Goal: Task Accomplishment & Management: Use online tool/utility

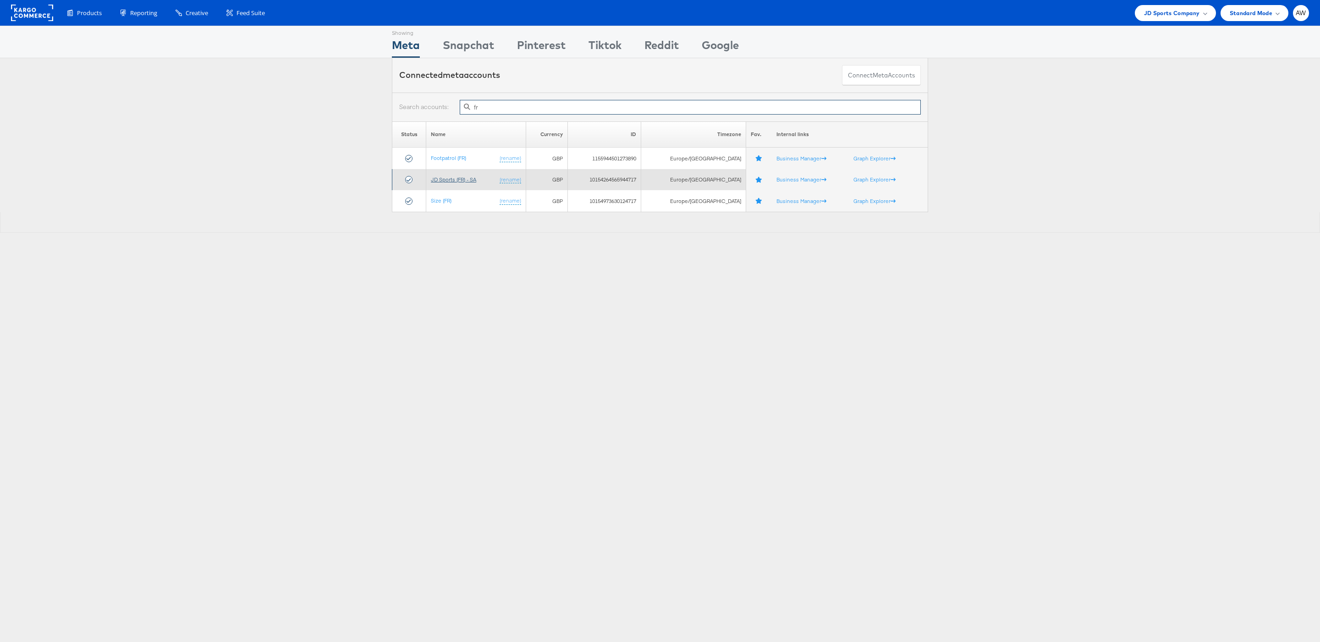
type input "fr"
click at [472, 183] on link "JD Sports (FR) - SA" at bounding box center [453, 179] width 45 height 7
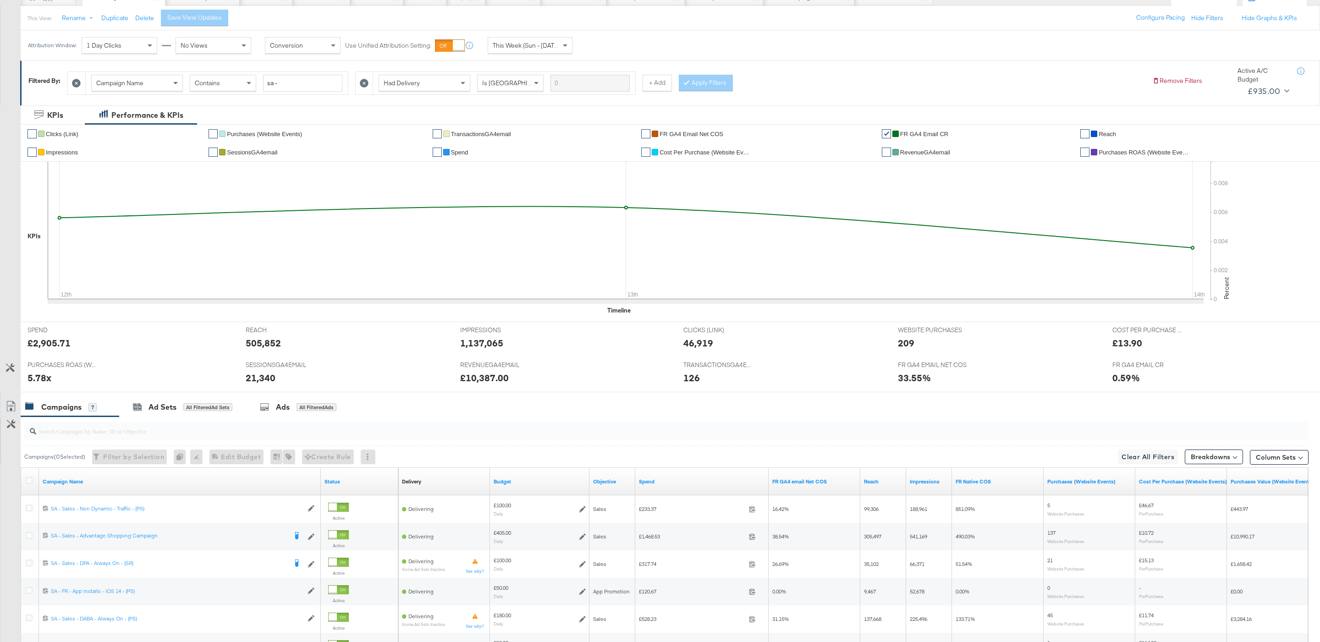
scroll to position [121, 0]
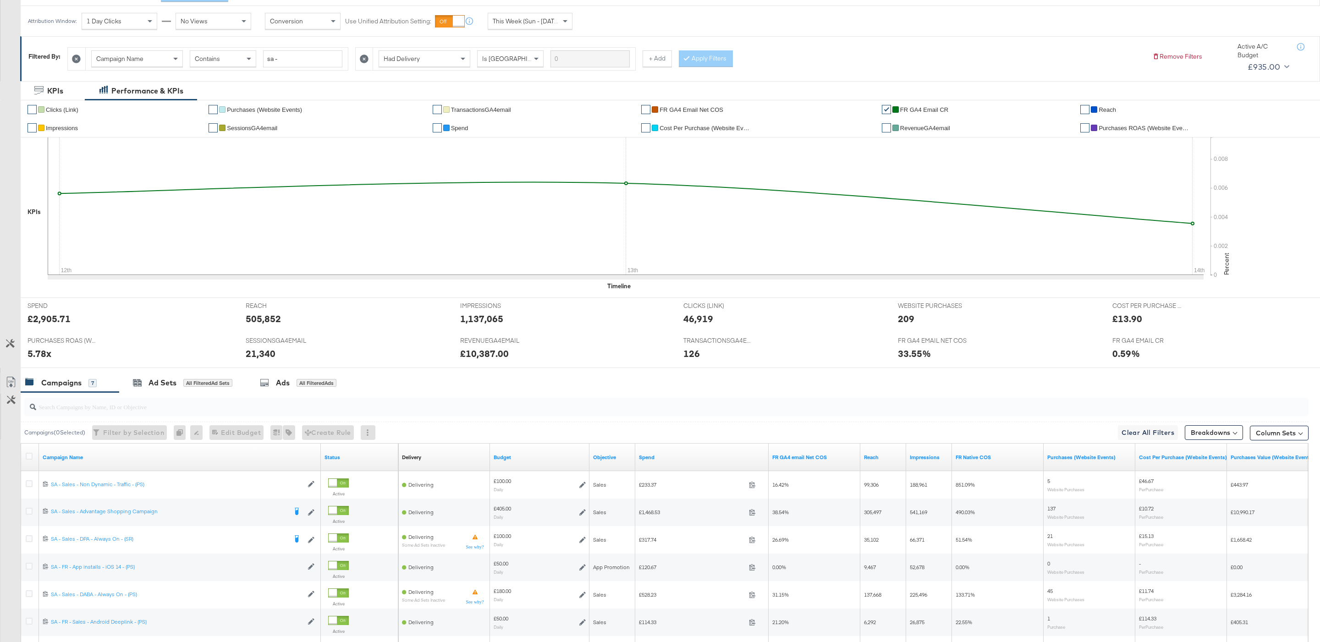
click at [438, 411] on input "search" at bounding box center [611, 403] width 1151 height 18
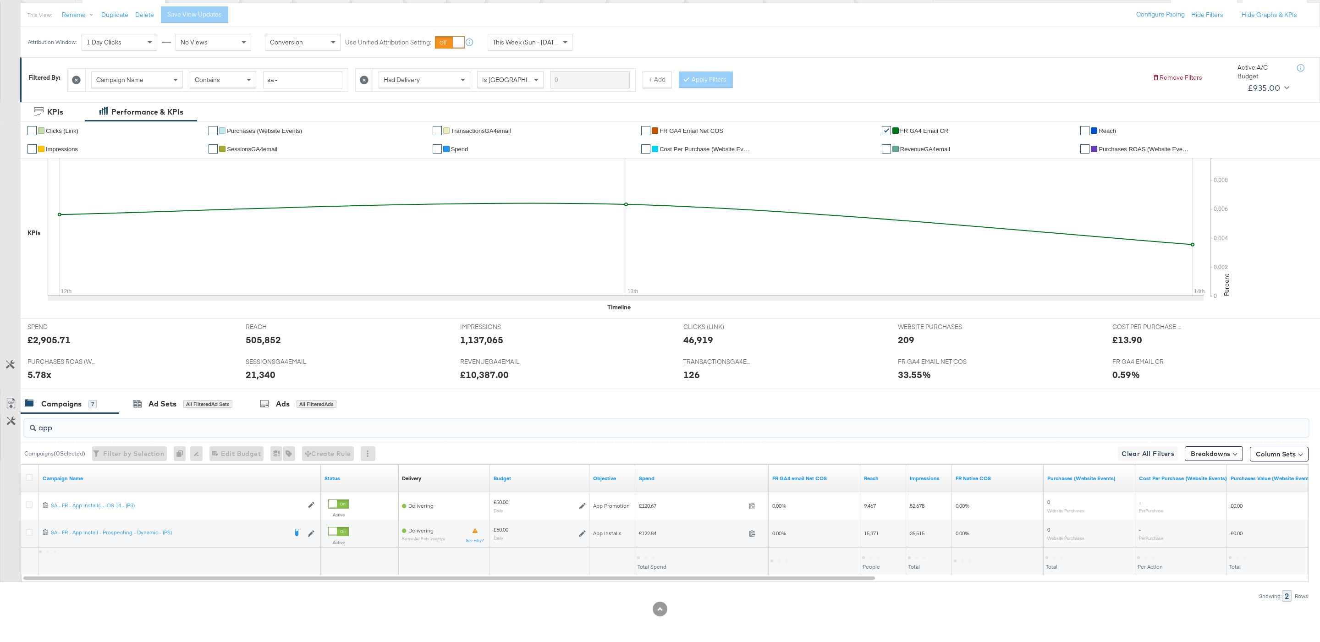
scroll to position [103, 0]
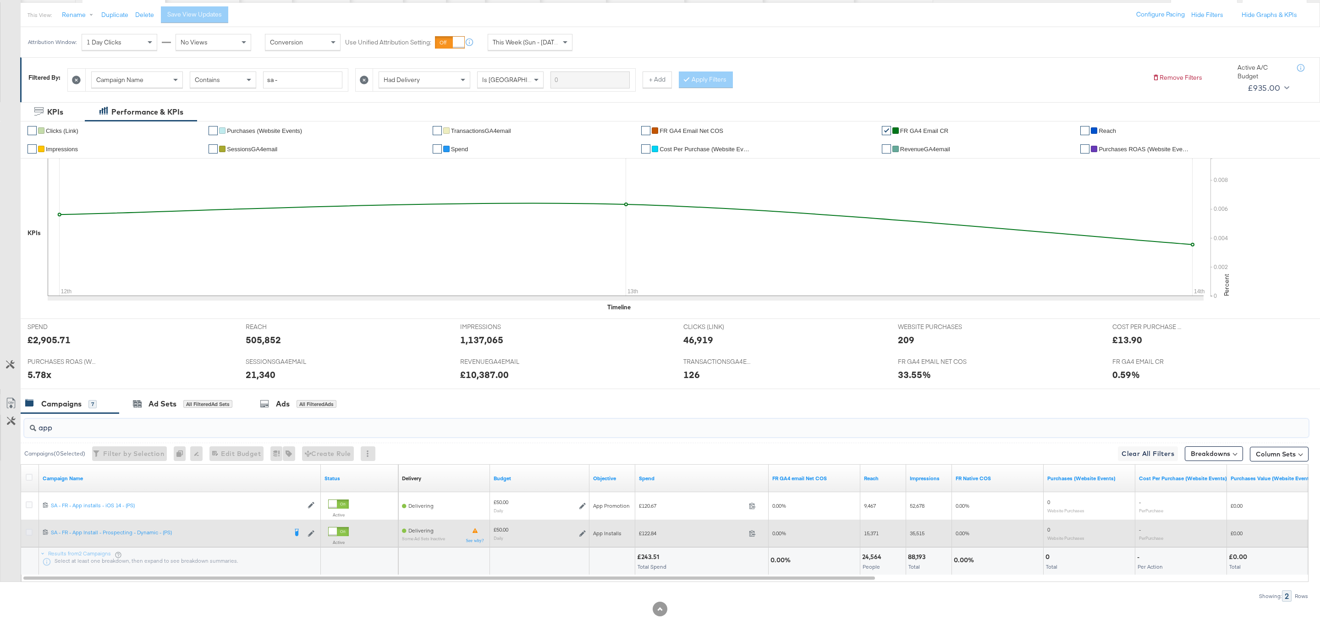
type input "app"
click at [26, 533] on icon at bounding box center [29, 532] width 7 height 7
click at [0, 0] on input "checkbox" at bounding box center [0, 0] width 0 height 0
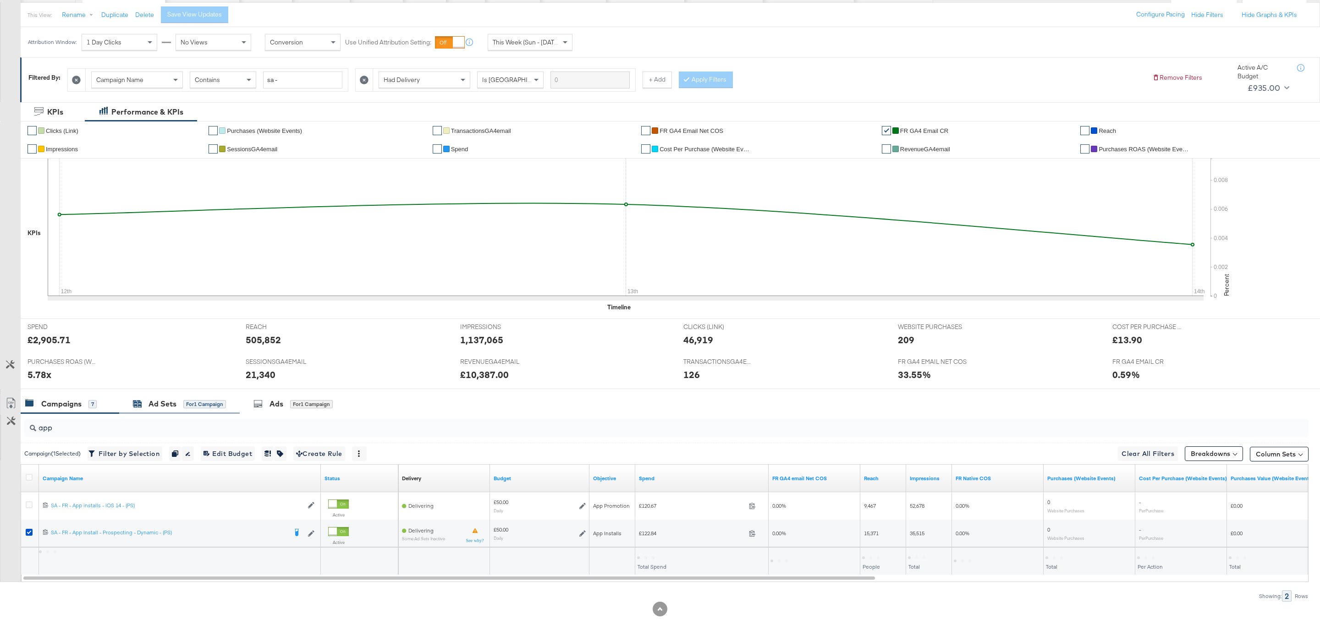
click at [195, 402] on div "for 1 Campaign" at bounding box center [204, 404] width 43 height 8
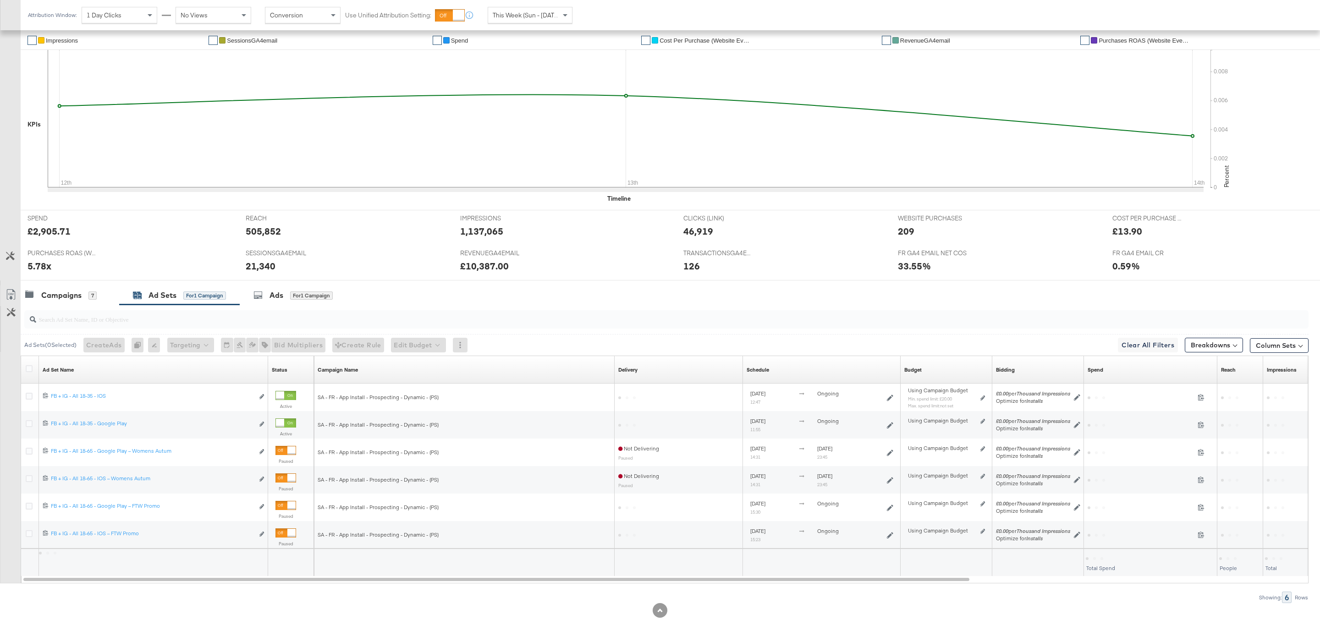
scroll to position [213, 0]
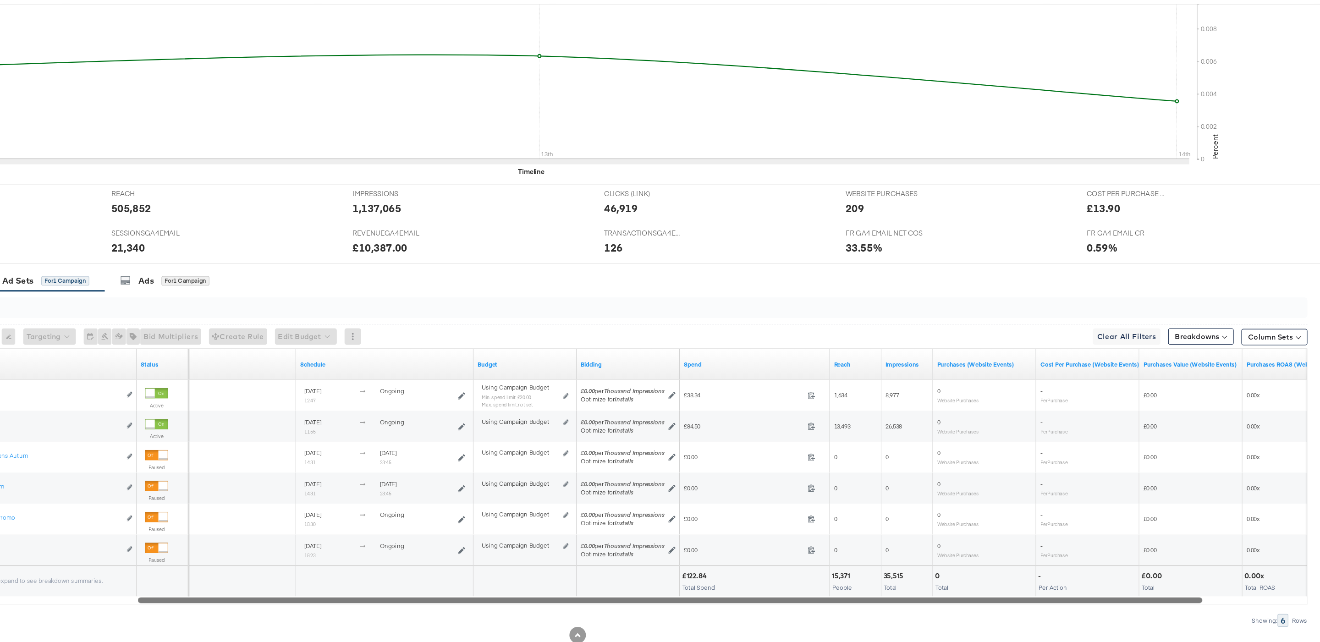
drag, startPoint x: 781, startPoint y: 578, endPoint x: 689, endPoint y: 584, distance: 92.8
click at [689, 584] on div "Ad Sets ( 0 Selected) Create Ads At least one ad set must be selected 0 Rename …" at bounding box center [654, 453] width 1309 height 298
